Goal: Information Seeking & Learning: Learn about a topic

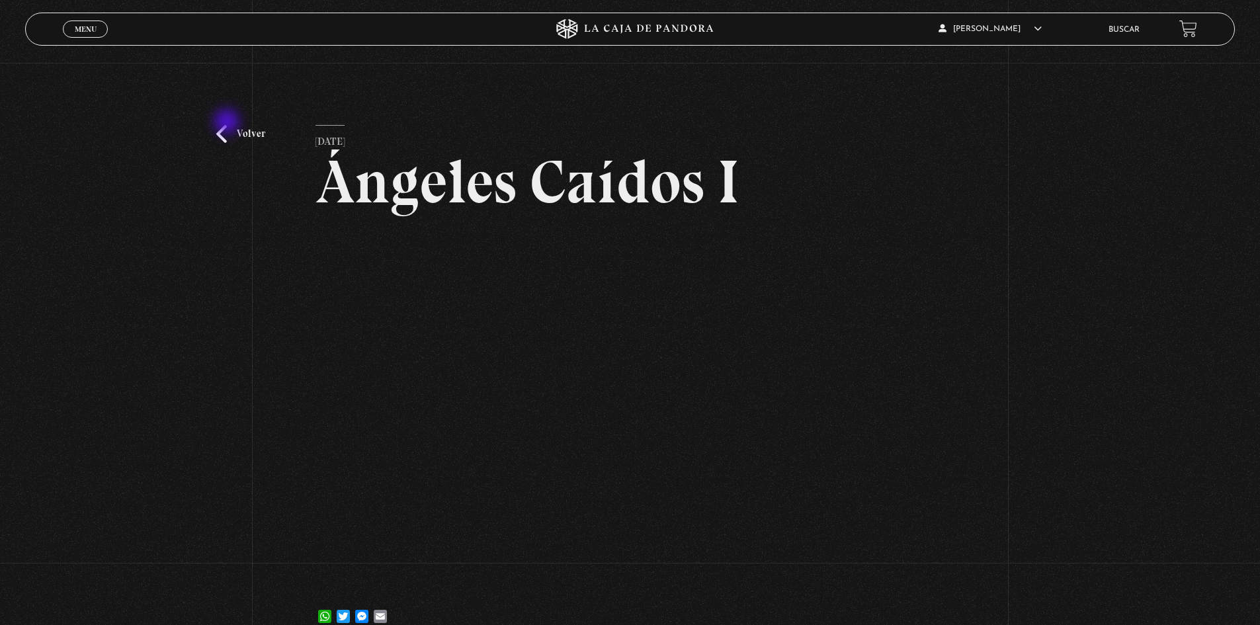
click at [228, 123] on div "Volver 6 julio, 2021 Ángeles Caídos I WhatsApp Twitter Messenger Email" at bounding box center [630, 355] width 1260 height 584
click at [229, 143] on div "Volver 6 julio, 2021 Ángeles Caídos I WhatsApp Twitter Messenger Email" at bounding box center [630, 355] width 1260 height 584
click at [220, 128] on link "Volver" at bounding box center [240, 134] width 49 height 18
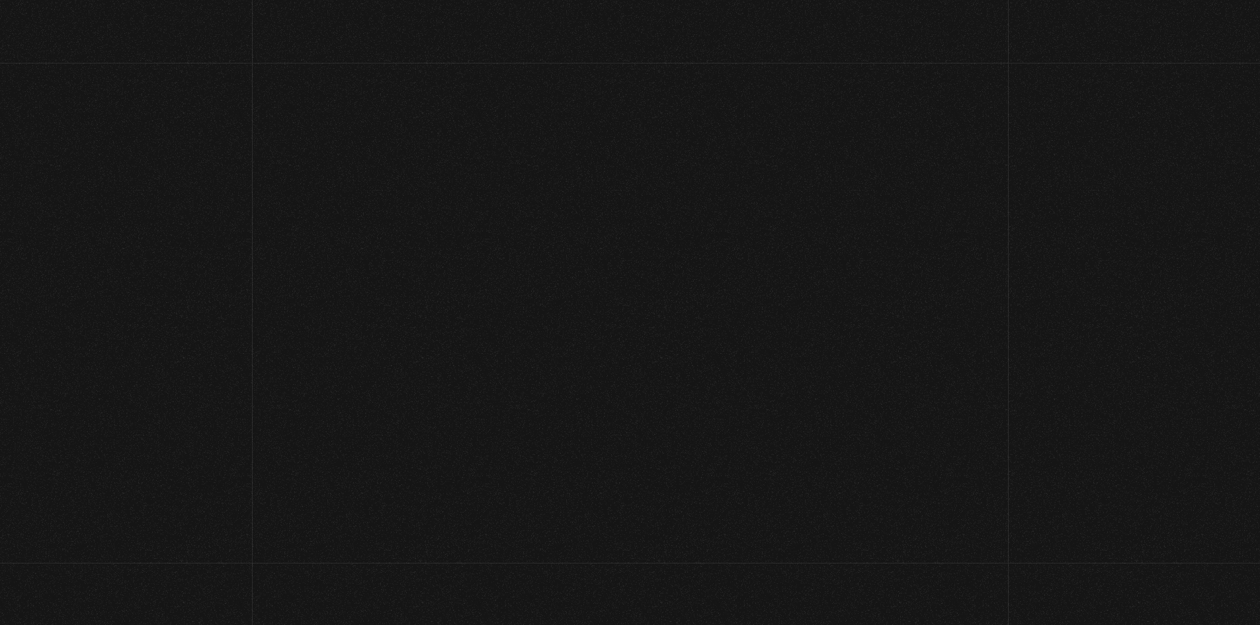
scroll to position [202, 0]
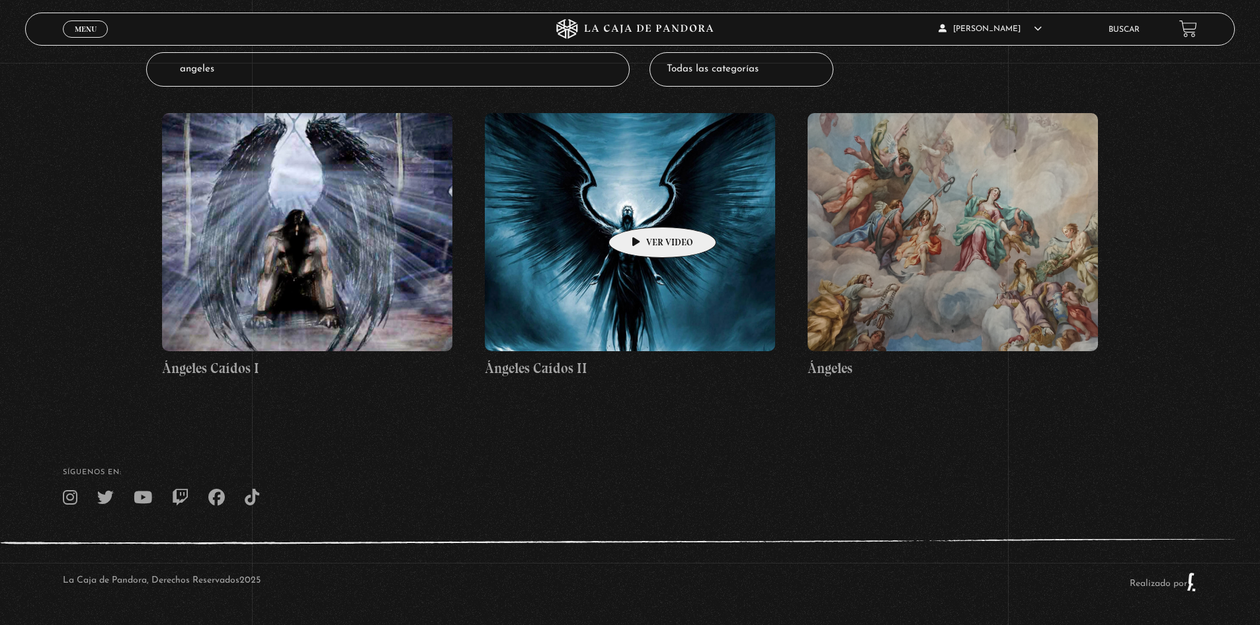
click at [641, 207] on figure at bounding box center [630, 232] width 290 height 238
